Goal: Use online tool/utility: Utilize a website feature to perform a specific function

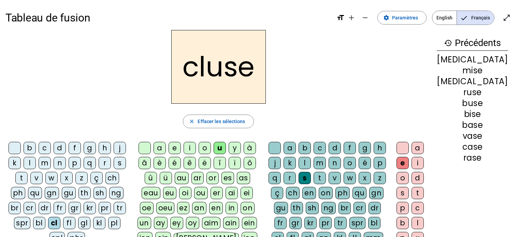
scroll to position [34, 0]
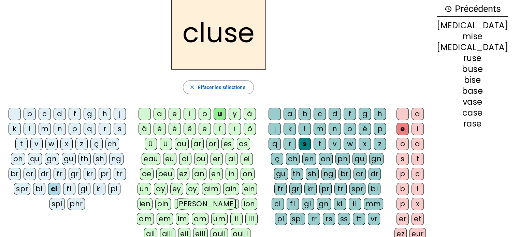
click at [165, 116] on div "a" at bounding box center [160, 114] width 12 height 12
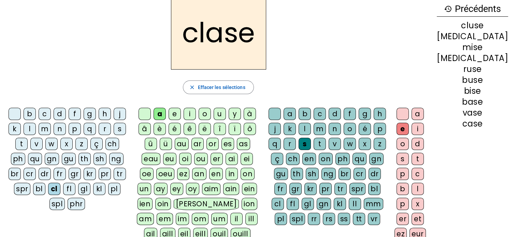
click at [326, 130] on div "m" at bounding box center [320, 129] width 12 height 12
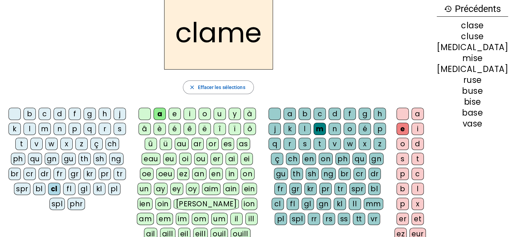
click at [409, 129] on div "e" at bounding box center [403, 129] width 12 height 12
click at [30, 130] on div "l" at bounding box center [30, 129] width 12 height 12
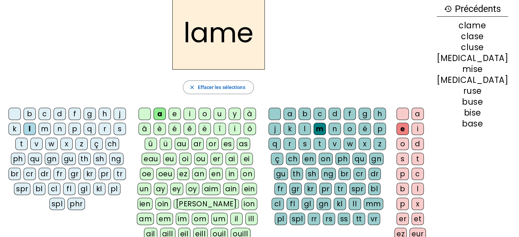
click at [63, 115] on div "d" at bounding box center [60, 114] width 12 height 12
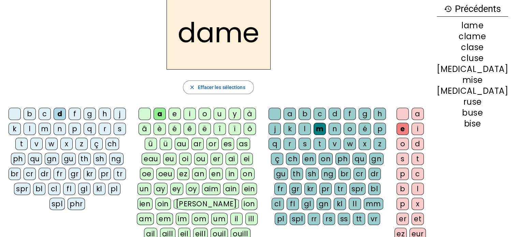
click at [46, 117] on div "c" at bounding box center [45, 114] width 12 height 12
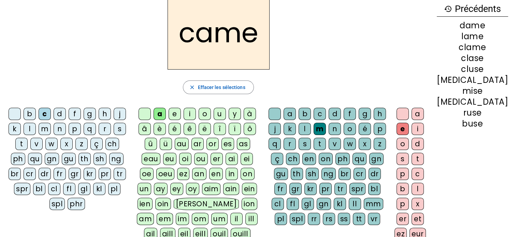
click at [238, 42] on h2 "came" at bounding box center [219, 33] width 102 height 74
click at [341, 129] on div "n" at bounding box center [335, 129] width 12 height 12
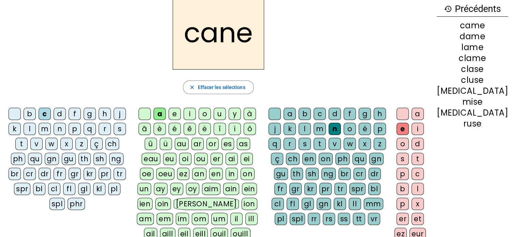
click at [371, 113] on div "g" at bounding box center [365, 114] width 12 height 12
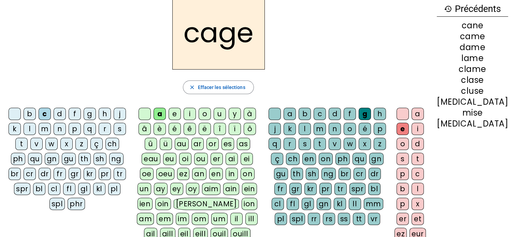
click at [77, 130] on div "p" at bounding box center [75, 129] width 12 height 12
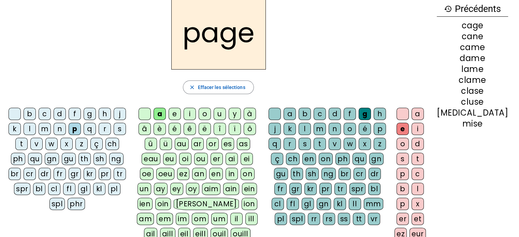
click at [121, 132] on div "s" at bounding box center [120, 129] width 12 height 12
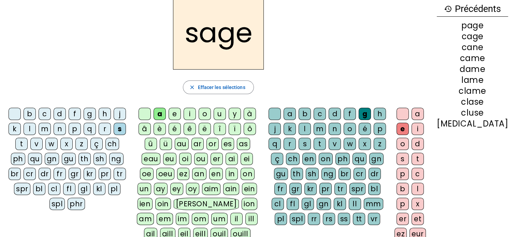
click at [48, 129] on div "m" at bounding box center [45, 129] width 12 height 12
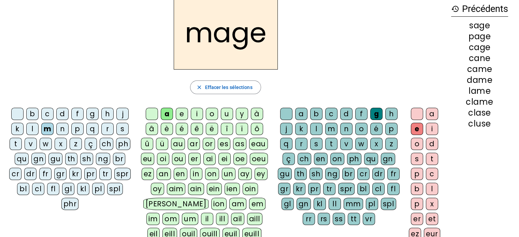
click at [225, 113] on div "u" at bounding box center [227, 114] width 12 height 12
click at [31, 129] on div "l" at bounding box center [32, 129] width 12 height 12
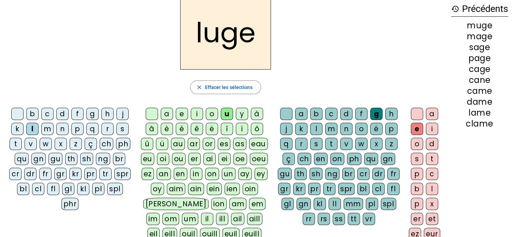
click at [345, 128] on div "n" at bounding box center [347, 129] width 12 height 12
